Goal: Transaction & Acquisition: Book appointment/travel/reservation

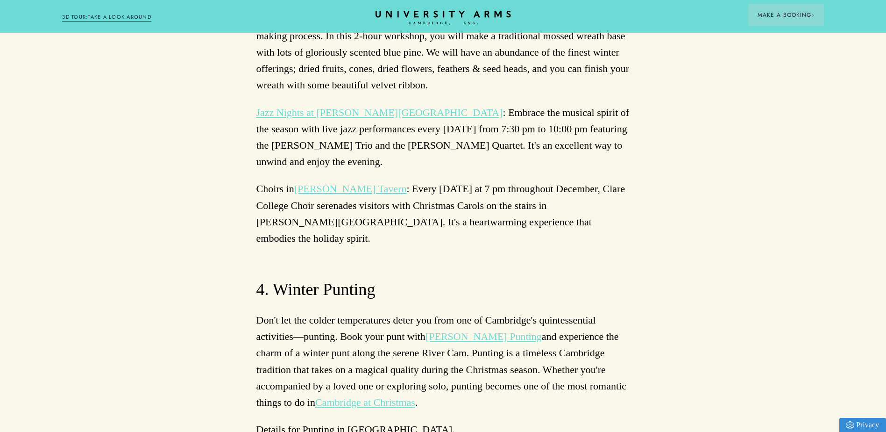
scroll to position [3364, 0]
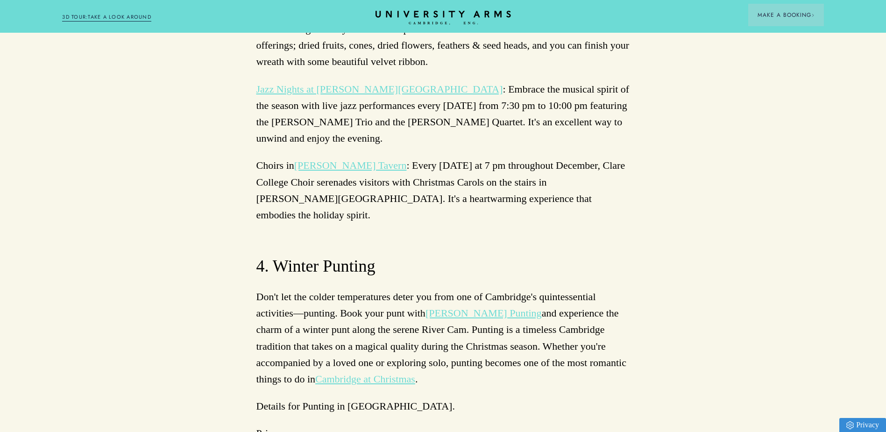
click at [481, 307] on link "[PERSON_NAME] Punting" at bounding box center [484, 313] width 116 height 12
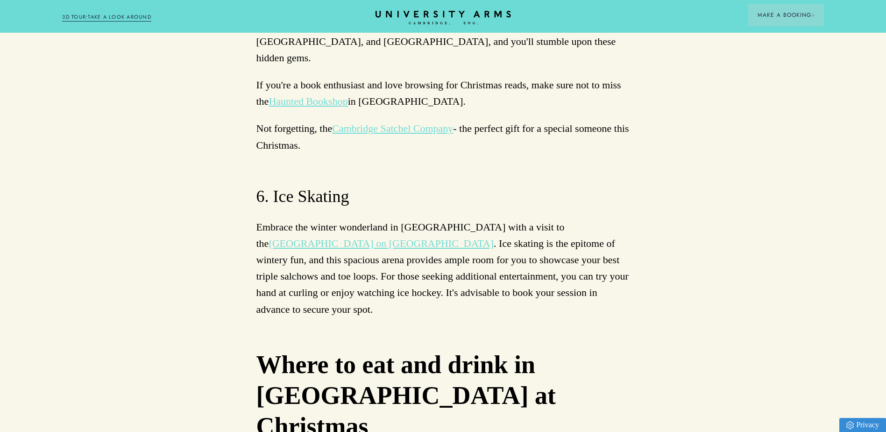
scroll to position [4064, 0]
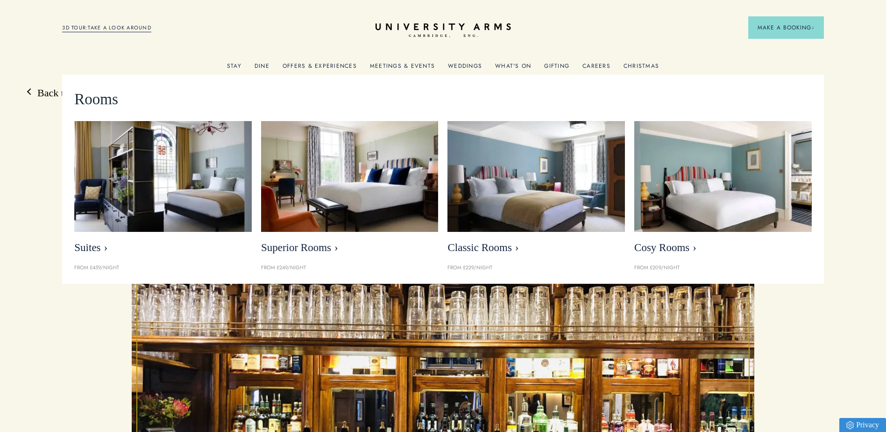
click at [234, 64] on link "Stay" at bounding box center [234, 69] width 14 height 12
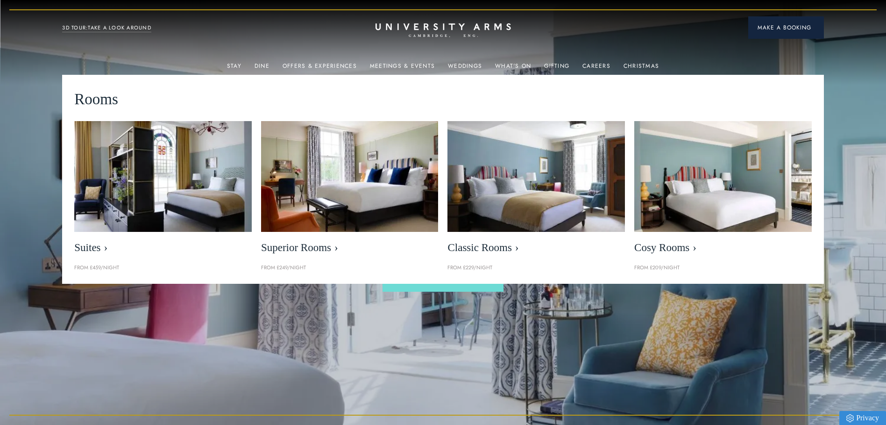
drag, startPoint x: 790, startPoint y: 28, endPoint x: 778, endPoint y: 31, distance: 11.5
click at [788, 28] on span "Make a Booking" at bounding box center [786, 27] width 57 height 8
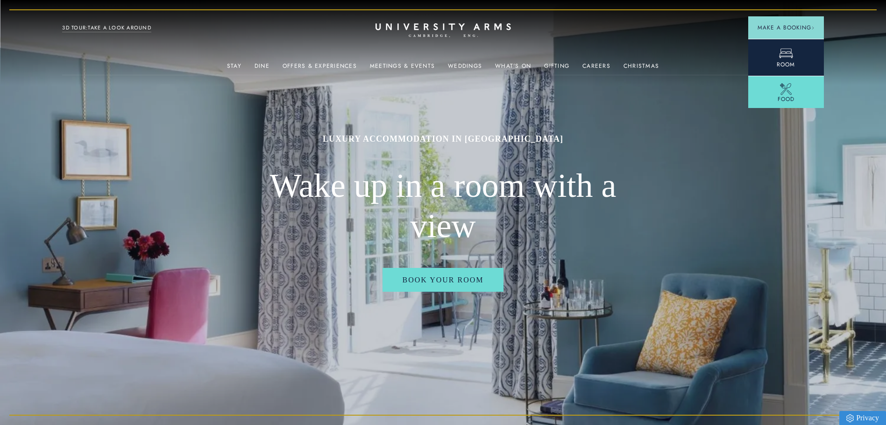
click at [787, 60] on span "Room" at bounding box center [786, 64] width 18 height 8
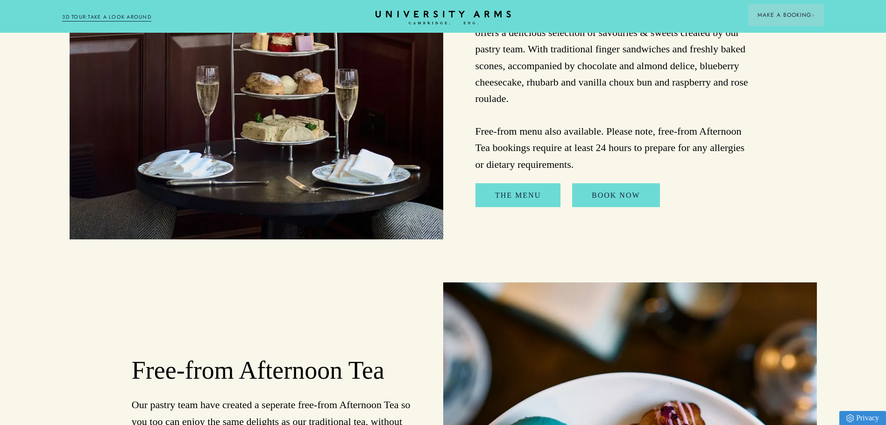
scroll to position [917, 0]
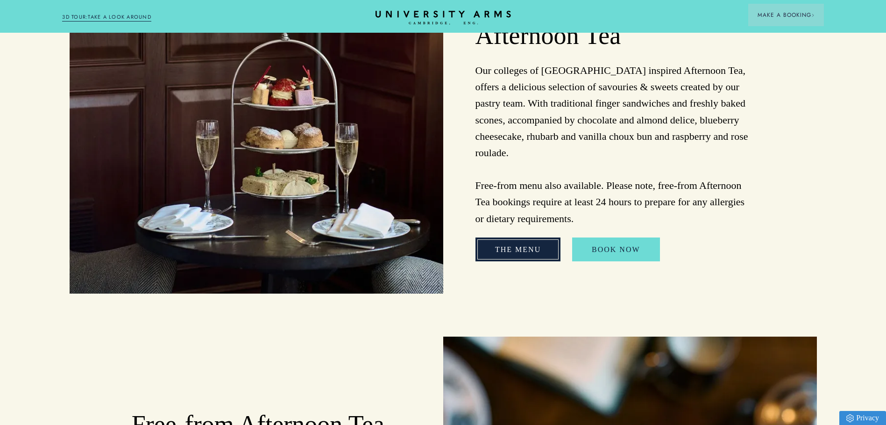
click at [505, 237] on link "The Menu" at bounding box center [518, 249] width 85 height 24
